Goal: Communication & Community: Share content

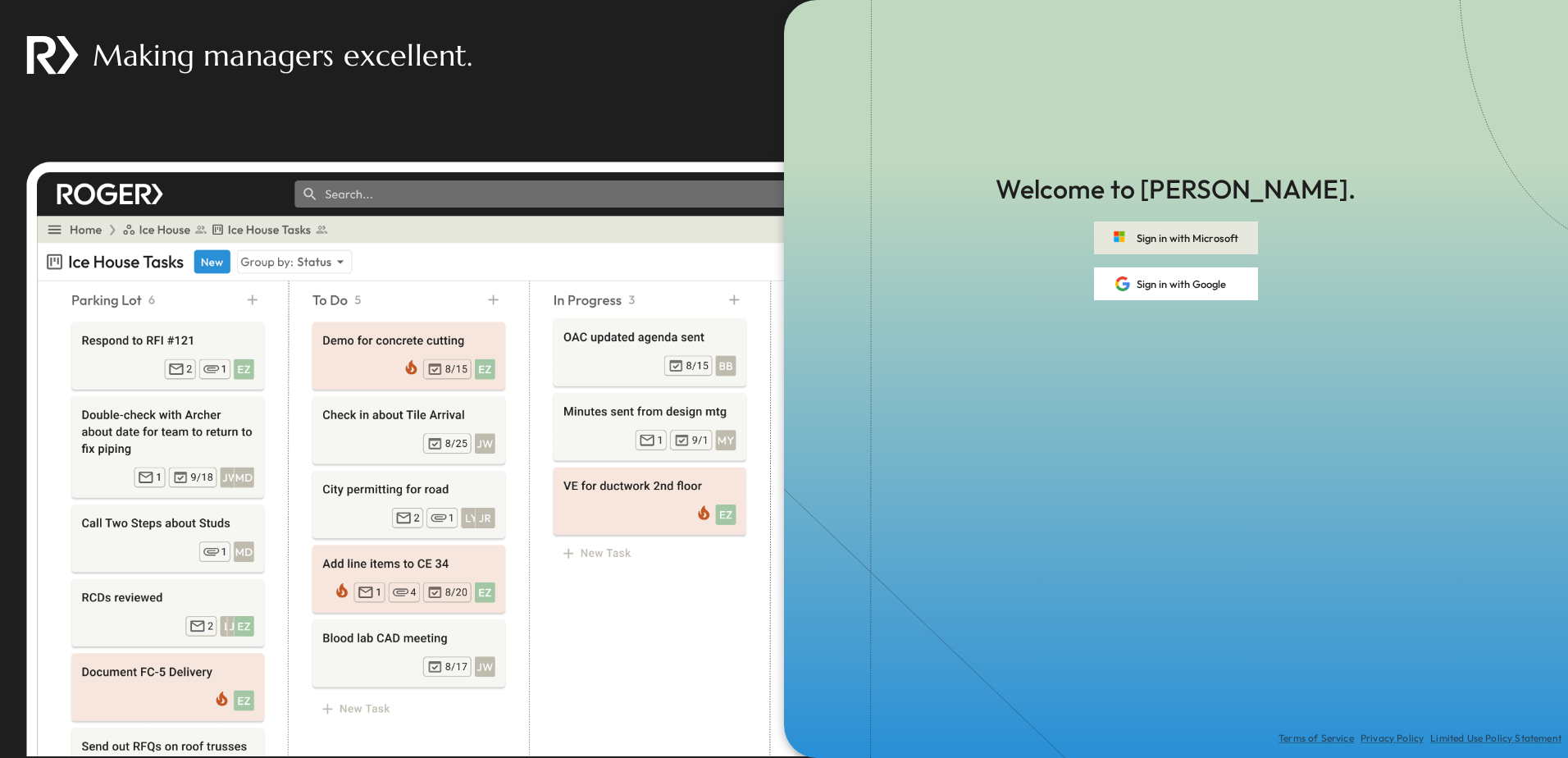
click at [1241, 238] on button "Sign in with Microsoft" at bounding box center [1176, 237] width 164 height 32
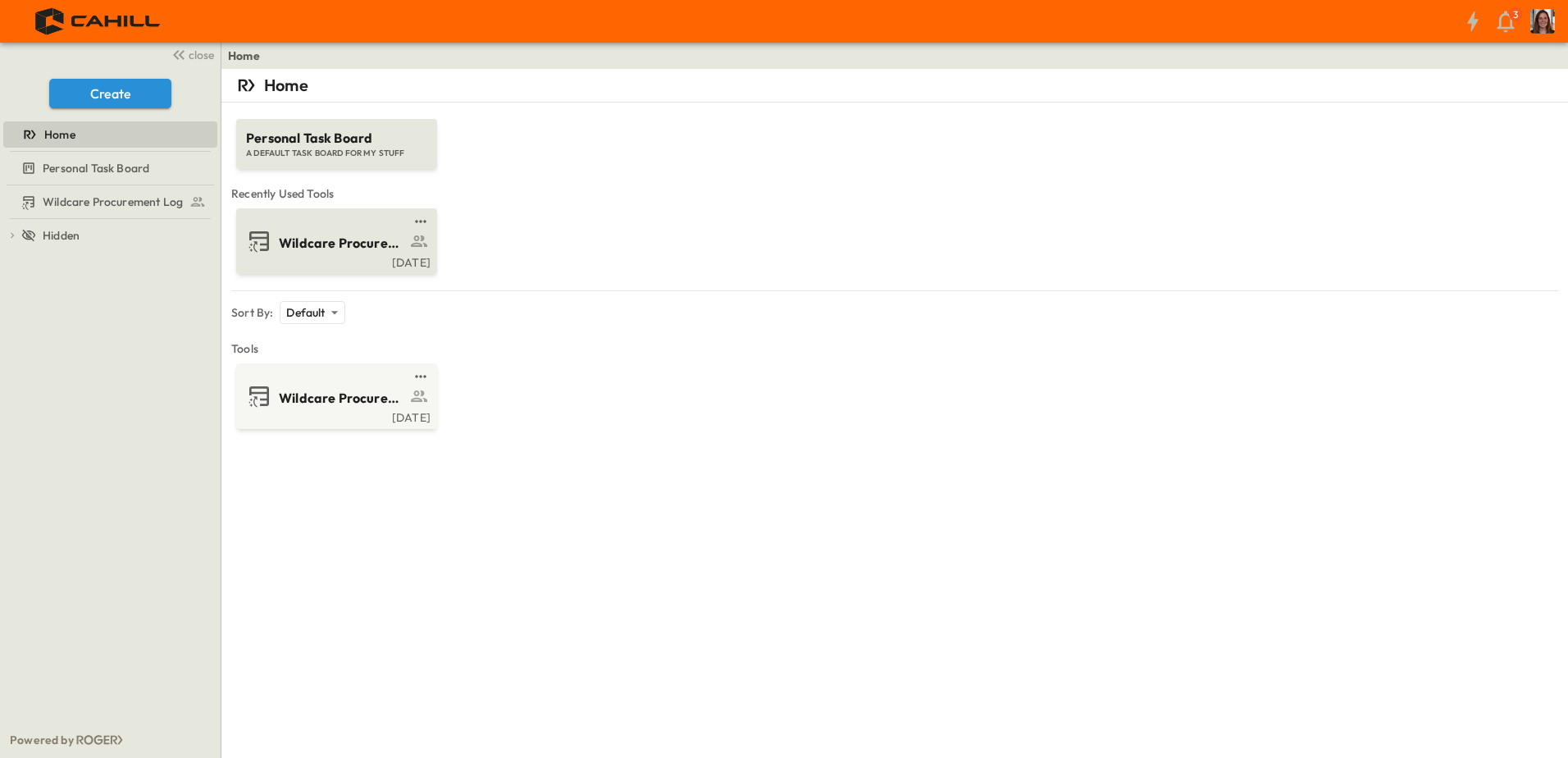
click at [381, 250] on span "Wildcare Procurement Log" at bounding box center [342, 243] width 127 height 19
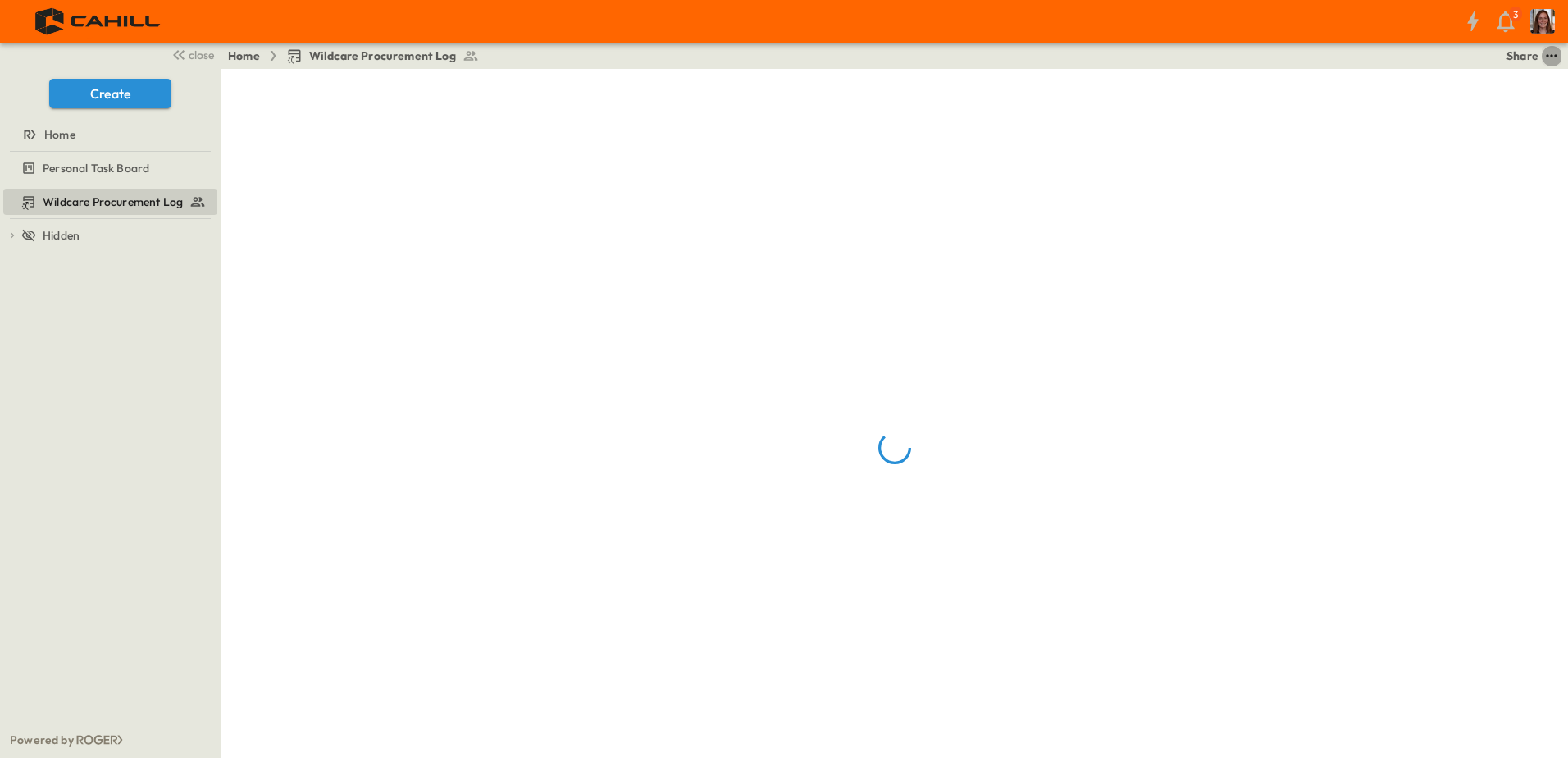
click at [1551, 56] on icon "test" at bounding box center [1551, 55] width 10 height 3
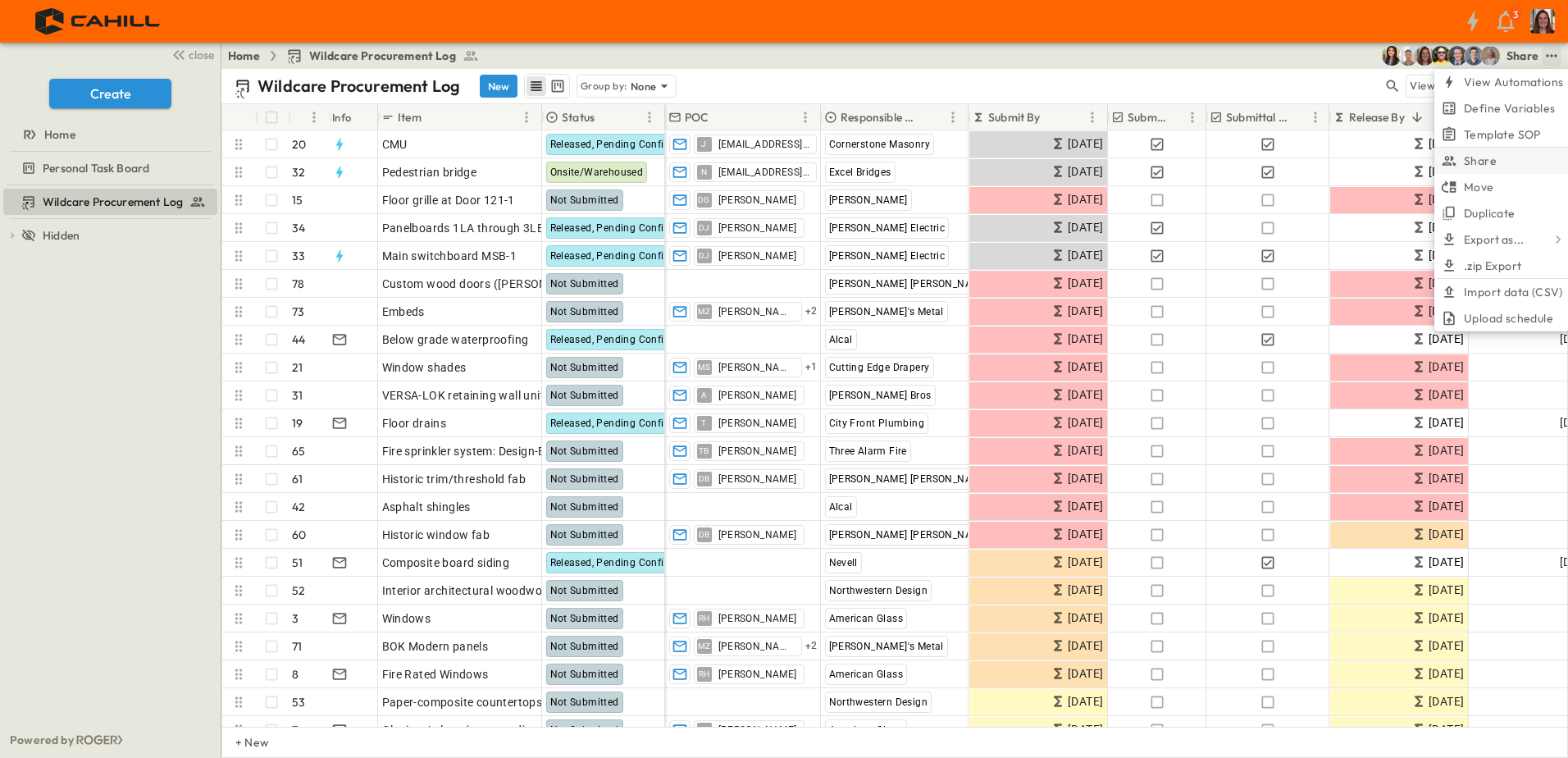
click at [1509, 156] on li "Share" at bounding box center [1502, 161] width 135 height 27
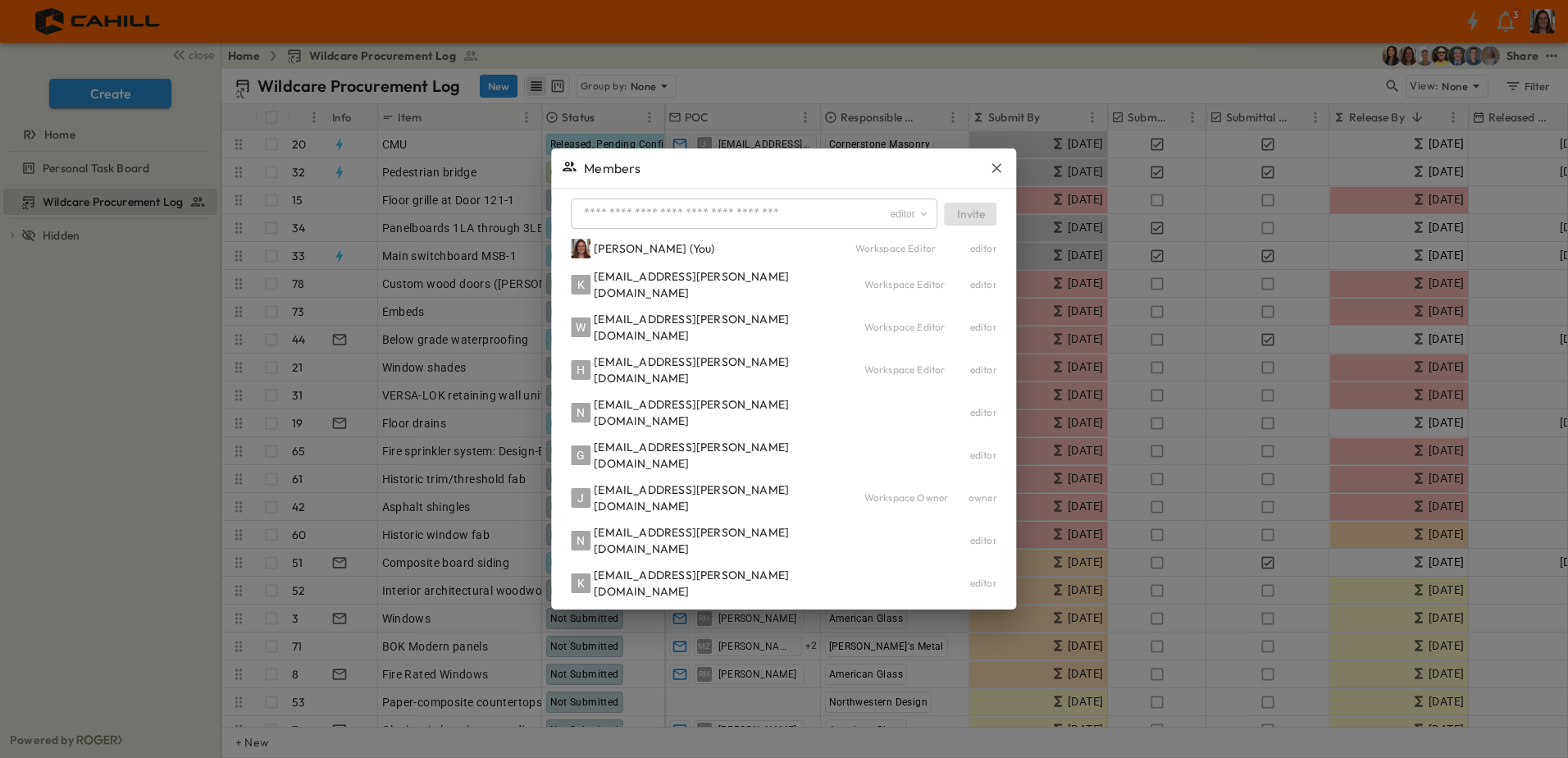
click at [993, 173] on icon "button" at bounding box center [997, 168] width 10 height 10
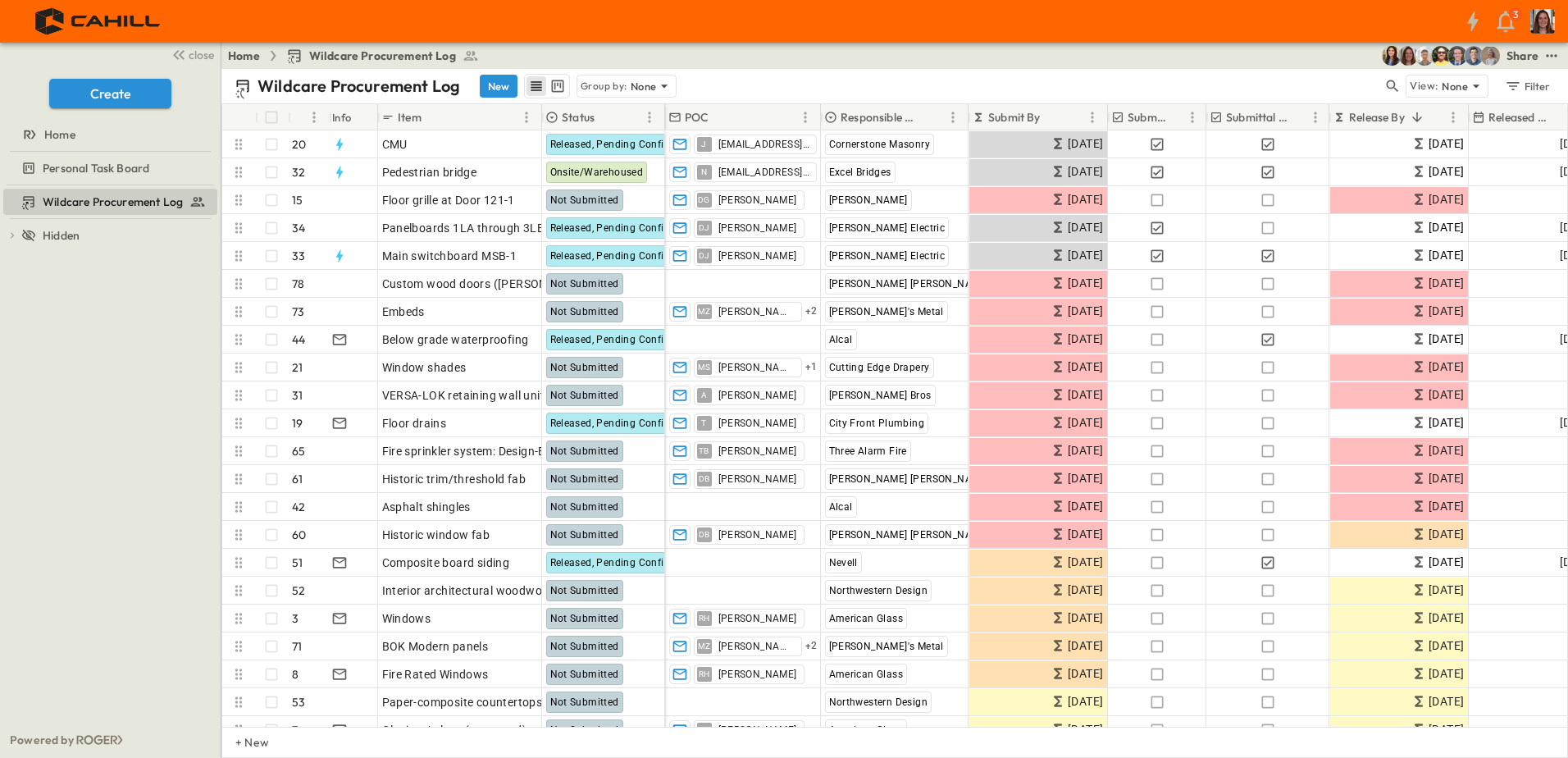
click at [922, 119] on div "Responsible Contractor" at bounding box center [883, 117] width 119 height 27
